Goal: Navigation & Orientation: Find specific page/section

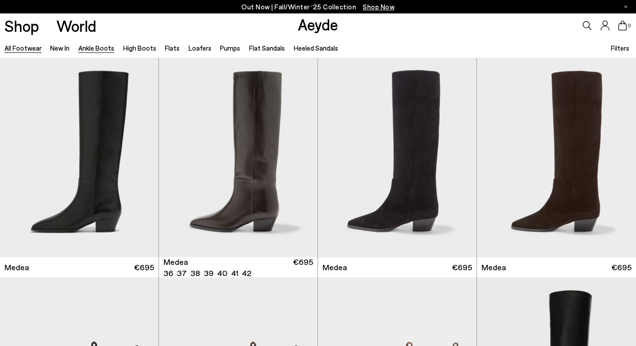
click at [106, 48] on link "Ankle Boots" at bounding box center [96, 48] width 36 height 8
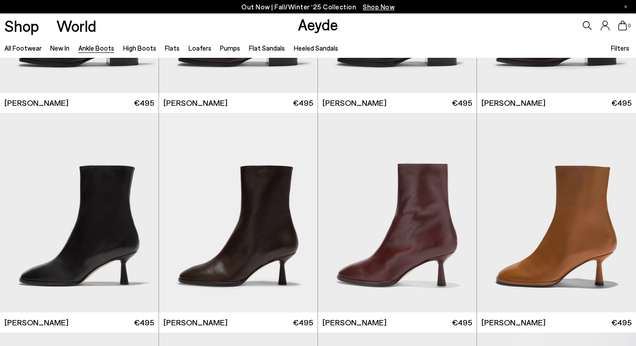
scroll to position [3882, 0]
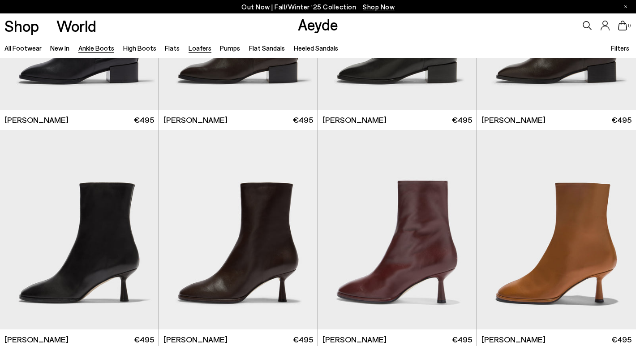
click at [198, 46] on link "Loafers" at bounding box center [200, 48] width 23 height 8
